Goal: Navigation & Orientation: Find specific page/section

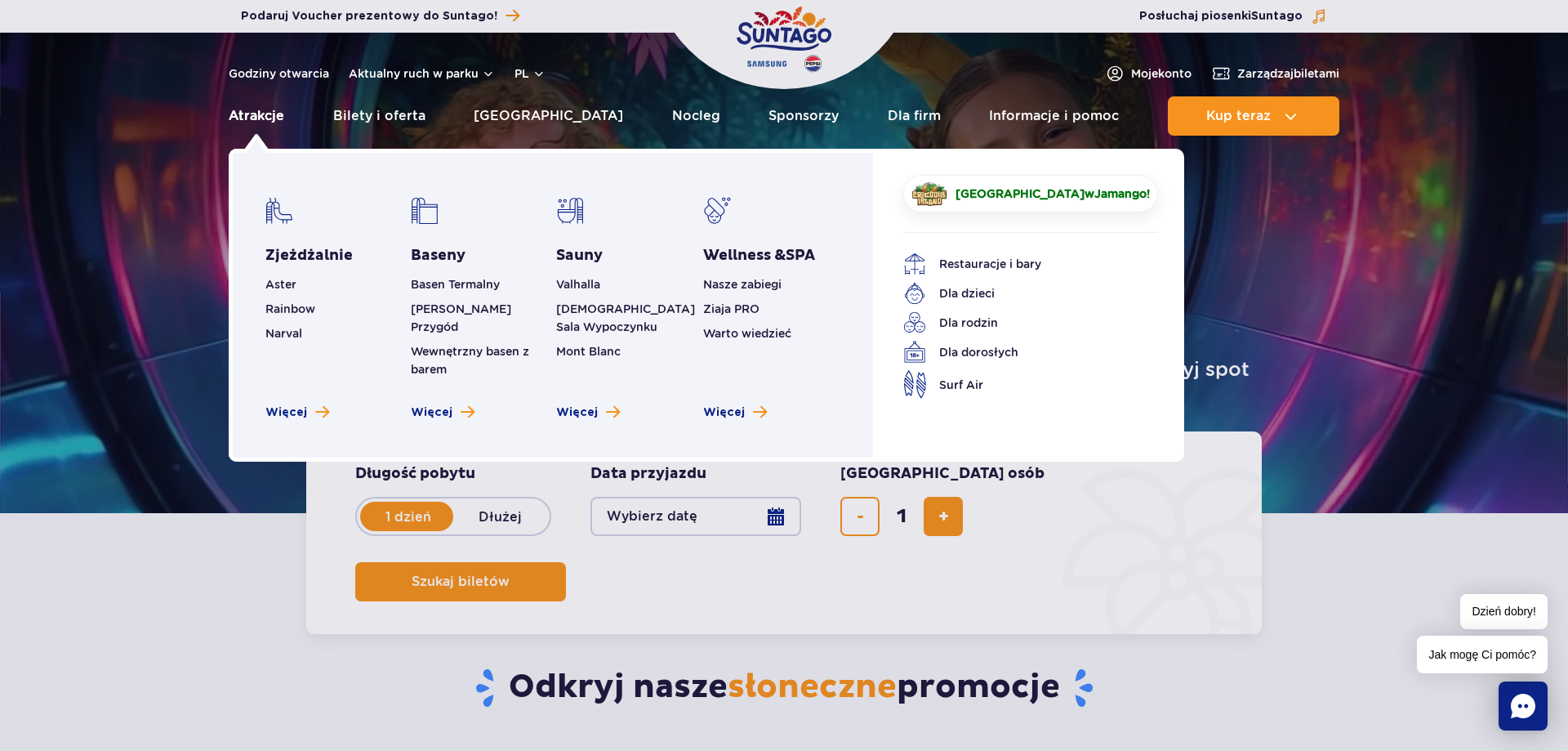
click at [256, 114] on link "Atrakcje" at bounding box center [256, 116] width 55 height 39
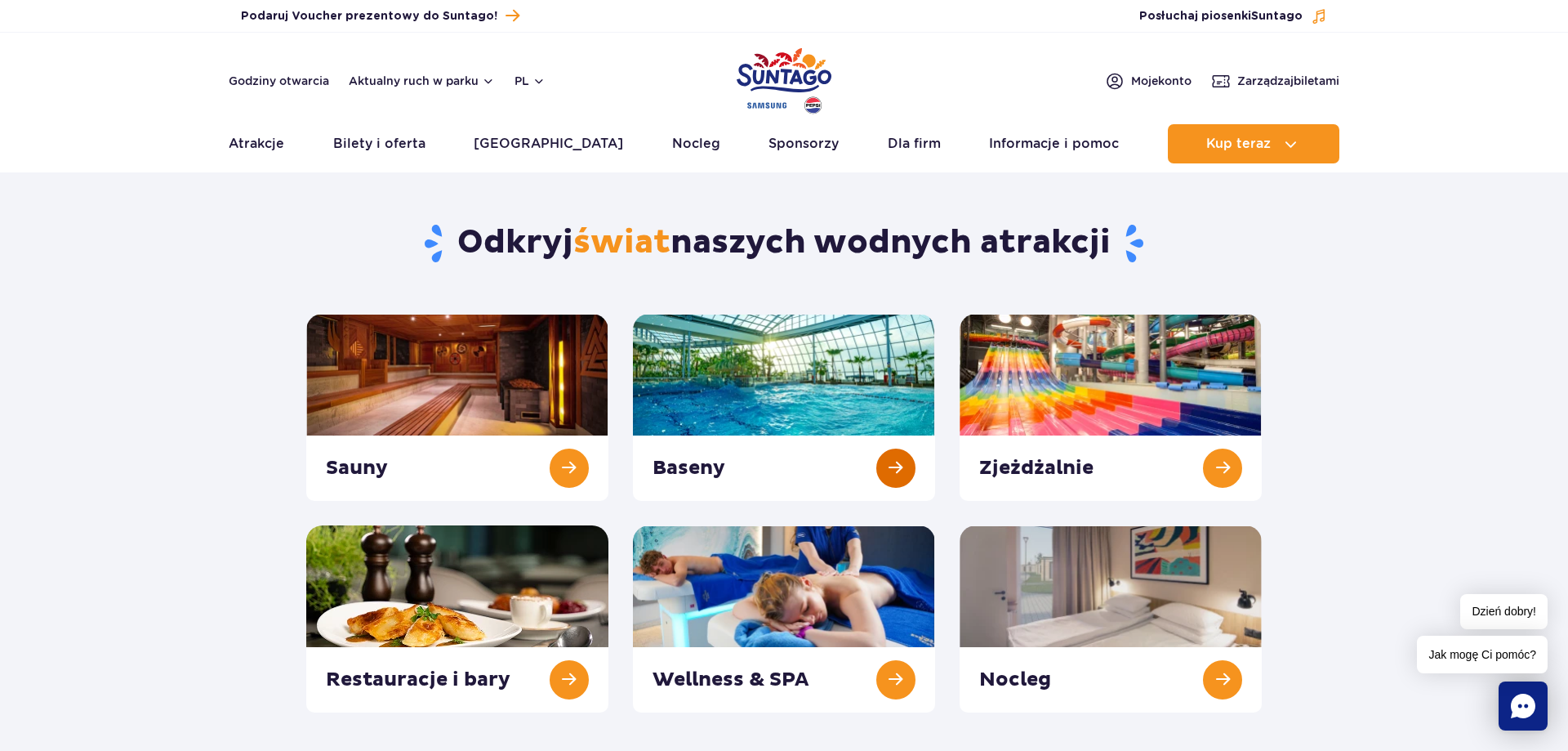
click at [820, 357] on link at bounding box center [784, 408] width 302 height 188
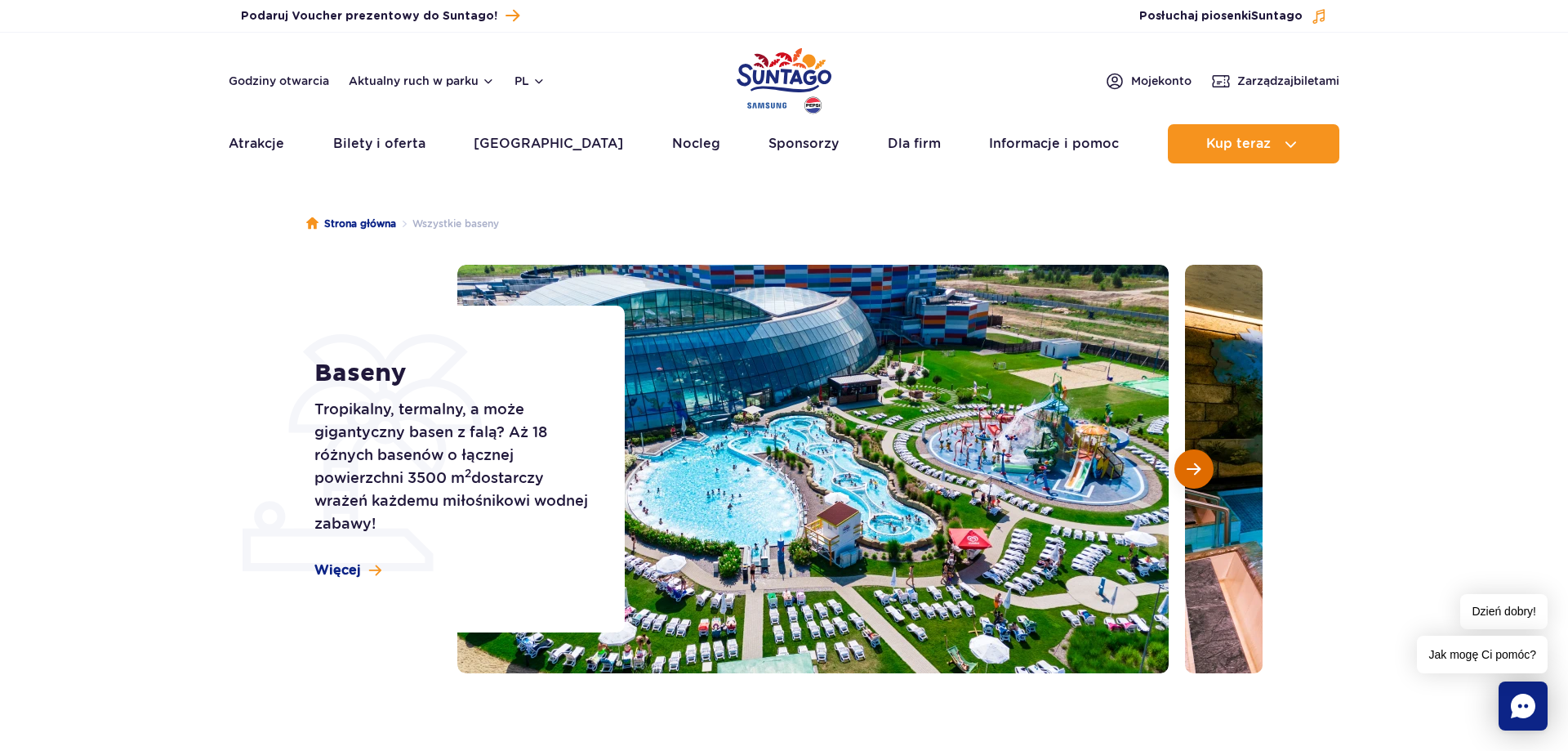
click at [1204, 480] on button "Następny slajd" at bounding box center [1194, 469] width 39 height 39
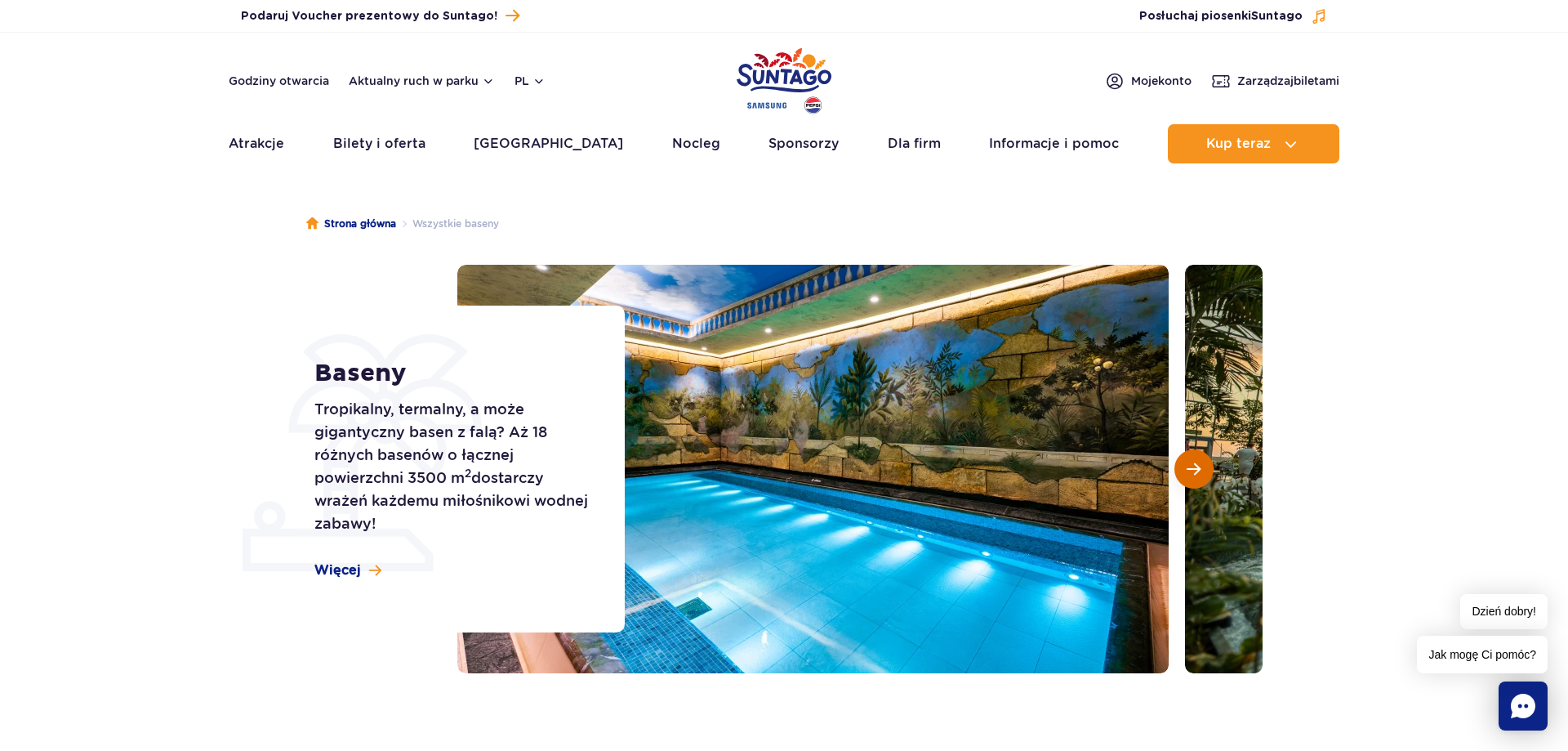
click at [1204, 480] on button "Następny slajd" at bounding box center [1194, 469] width 39 height 39
